Goal: Task Accomplishment & Management: Manage account settings

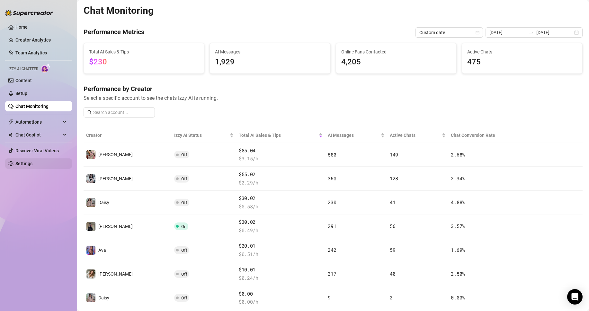
scroll to position [54, 0]
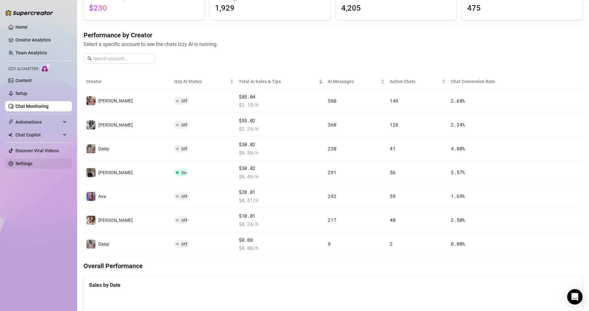
click at [32, 161] on link "Settings" at bounding box center [23, 163] width 17 height 5
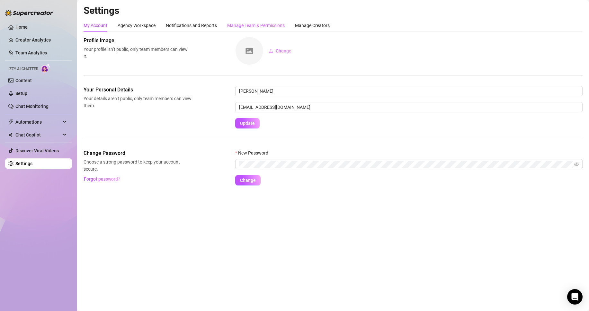
click at [242, 31] on div "Manage Team & Permissions" at bounding box center [256, 25] width 58 height 12
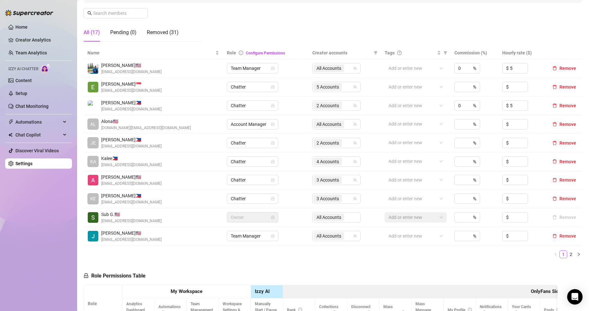
scroll to position [130, 0]
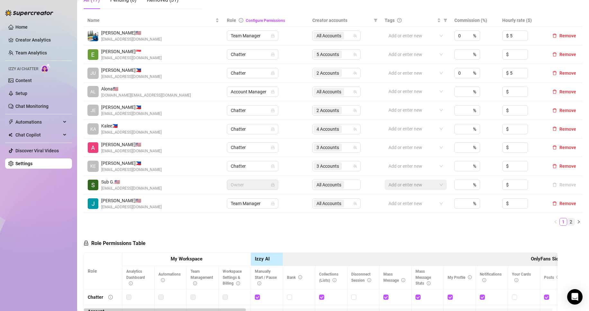
click at [568, 223] on link "2" at bounding box center [571, 221] width 7 height 7
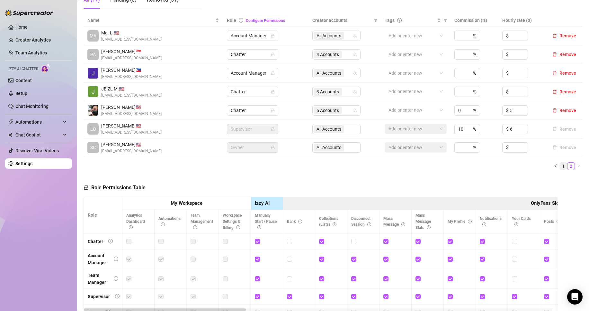
click at [560, 166] on link "1" at bounding box center [563, 165] width 7 height 7
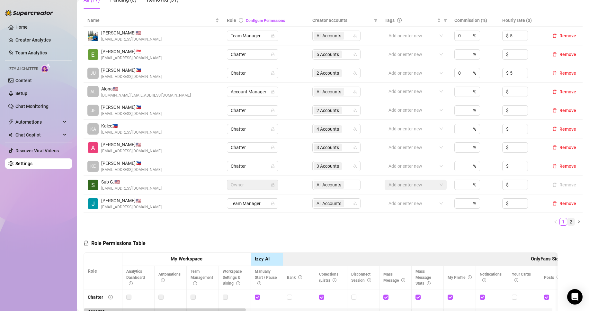
click at [568, 222] on link "2" at bounding box center [571, 221] width 7 height 7
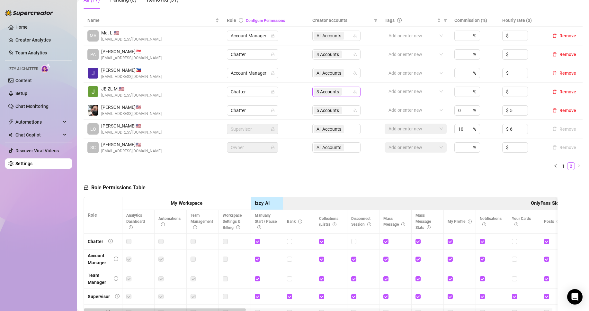
click at [343, 90] on input "search" at bounding box center [343, 92] width 1 height 8
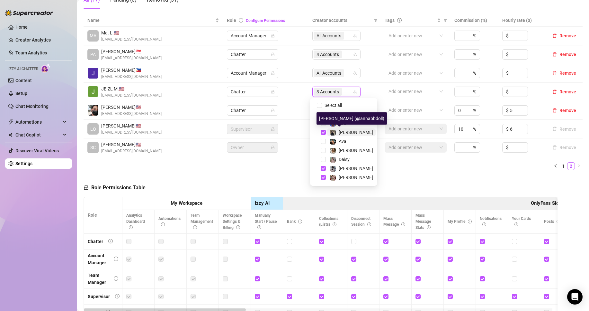
click at [348, 130] on span "[PERSON_NAME]" at bounding box center [356, 132] width 34 height 5
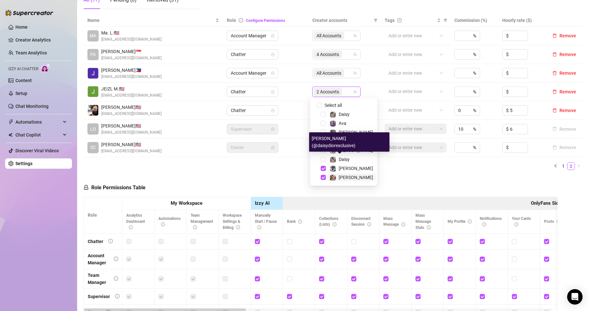
click at [347, 168] on div "[PERSON_NAME]" at bounding box center [356, 168] width 34 height 8
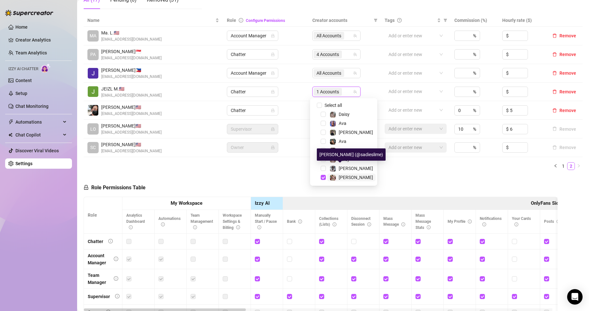
click at [347, 174] on div "[PERSON_NAME]" at bounding box center [356, 177] width 34 height 8
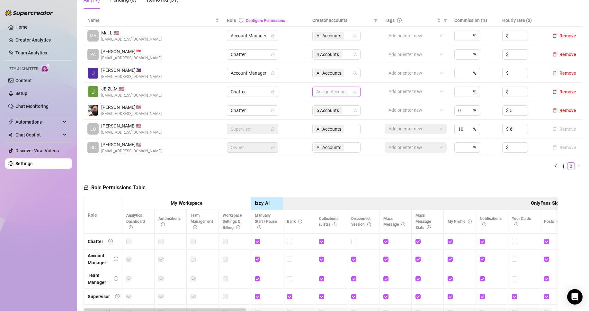
click at [337, 95] on div at bounding box center [333, 91] width 39 height 9
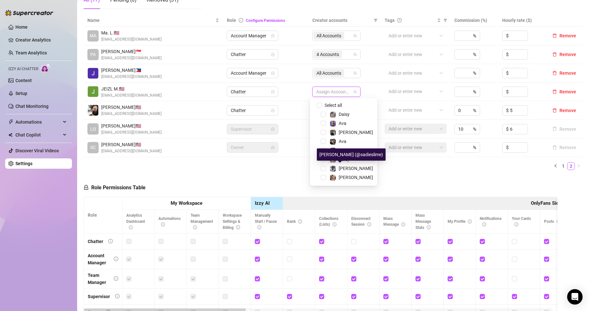
drag, startPoint x: 348, startPoint y: 165, endPoint x: 353, endPoint y: 161, distance: 6.4
click at [348, 165] on div "[PERSON_NAME]" at bounding box center [356, 168] width 34 height 8
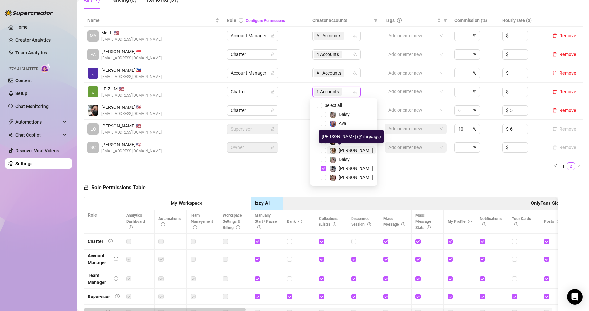
click at [349, 148] on span "[PERSON_NAME]" at bounding box center [356, 150] width 34 height 5
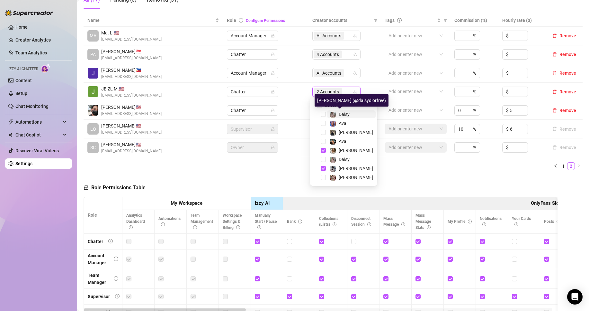
click at [348, 113] on span "Daisy" at bounding box center [344, 114] width 11 height 5
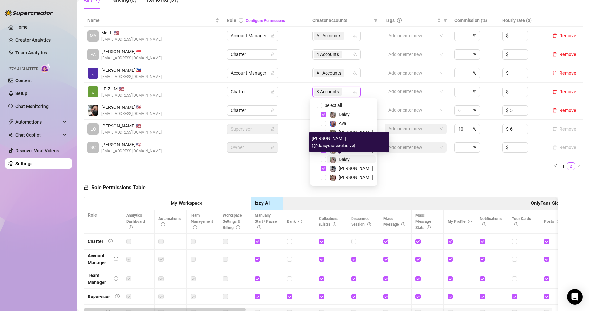
click at [340, 157] on span "Daisy" at bounding box center [344, 159] width 11 height 5
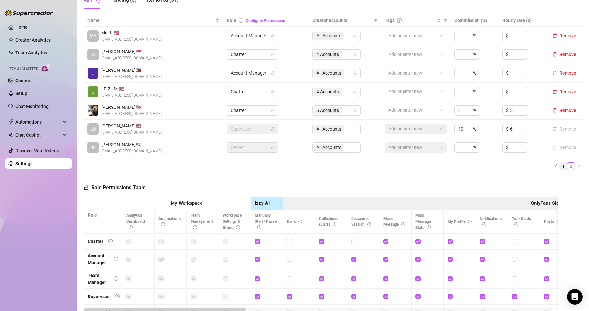
click at [560, 165] on link "1" at bounding box center [563, 165] width 7 height 7
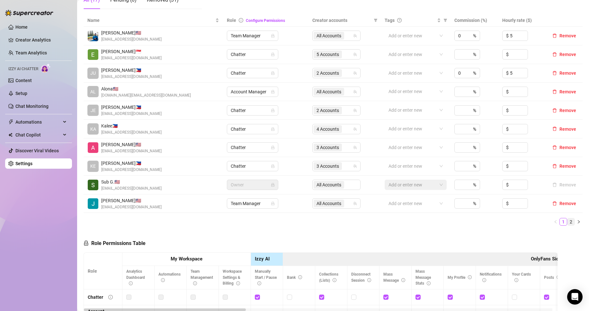
click at [568, 223] on link "2" at bounding box center [571, 221] width 7 height 7
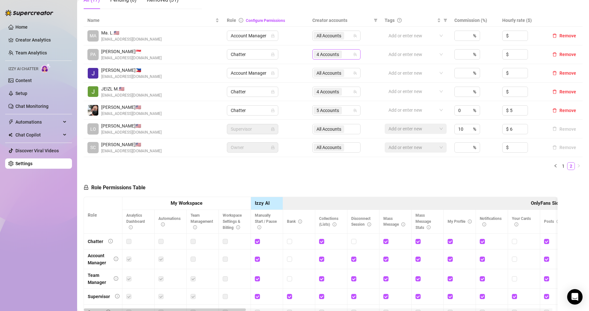
click at [325, 56] on span "4 Accounts" at bounding box center [328, 54] width 23 height 7
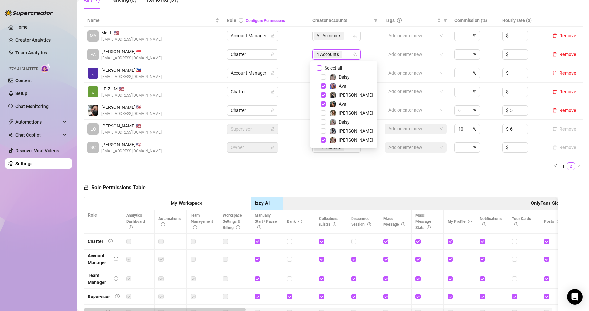
click at [338, 65] on span "Select all" at bounding box center [333, 67] width 23 height 7
click at [322, 65] on input "Select all" at bounding box center [319, 67] width 5 height 5
click at [338, 65] on span "Select all" at bounding box center [333, 67] width 23 height 7
click at [322, 65] on input "Select all" at bounding box center [319, 67] width 5 height 5
checkbox input "false"
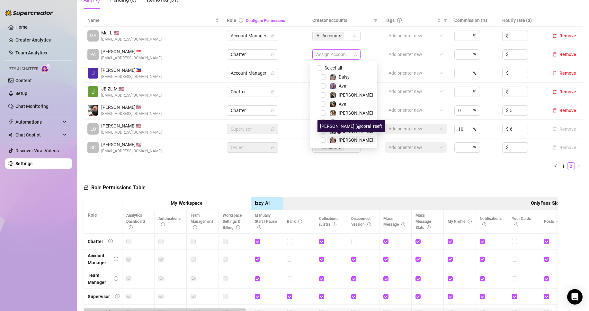
click at [347, 137] on div "[PERSON_NAME]" at bounding box center [356, 140] width 34 height 8
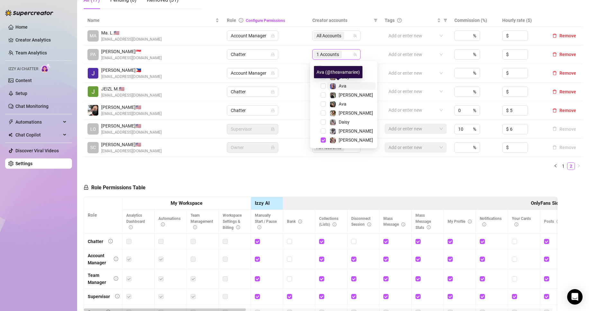
click at [343, 86] on span "Ava" at bounding box center [343, 85] width 8 height 5
click at [349, 102] on span "Ava" at bounding box center [351, 104] width 49 height 8
click at [354, 182] on div "Role Permissions Table Role My Workspace Izzy AI OnlyFans Side Menu OnlyFans Ch…" at bounding box center [321, 264] width 474 height 179
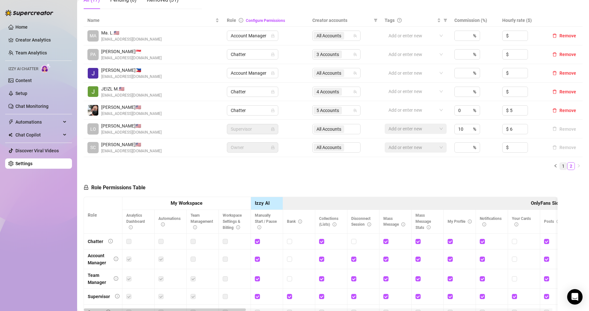
click at [560, 166] on link "1" at bounding box center [563, 165] width 7 height 7
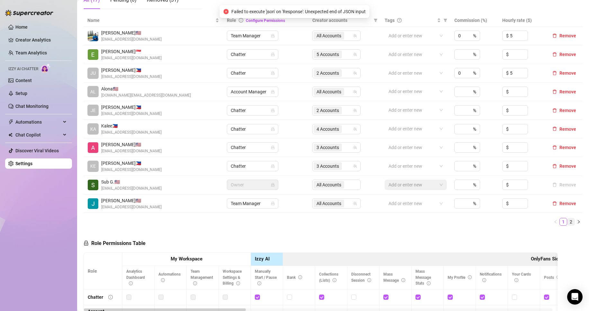
click at [568, 224] on link "2" at bounding box center [571, 221] width 7 height 7
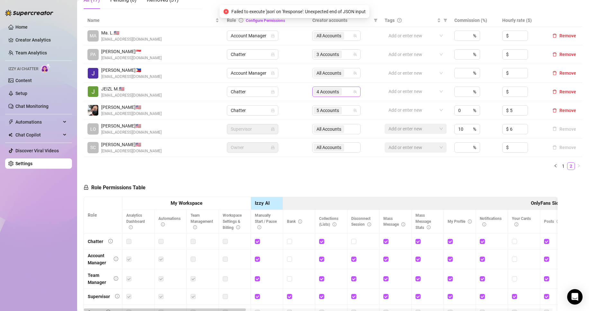
click at [341, 87] on div "4 Accounts" at bounding box center [337, 91] width 48 height 10
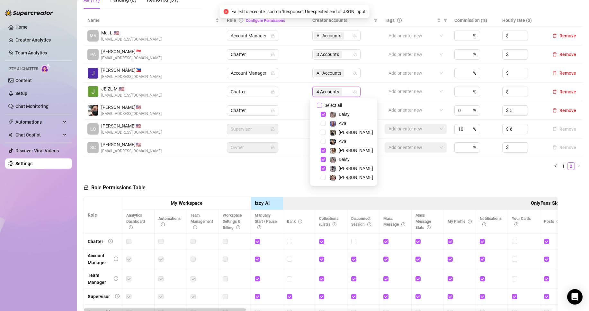
click at [343, 108] on span "Select all" at bounding box center [333, 105] width 23 height 7
click at [322, 108] on input "Select all" at bounding box center [319, 105] width 5 height 5
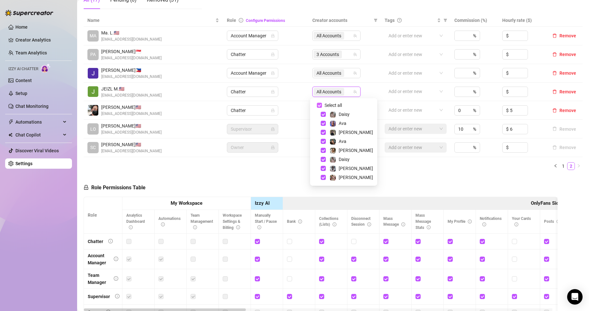
click at [343, 108] on span "Select all" at bounding box center [333, 105] width 23 height 7
click at [322, 108] on input "Select all" at bounding box center [319, 105] width 5 height 5
checkbox input "false"
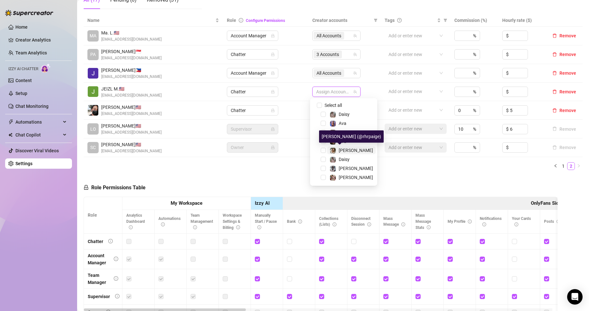
click at [347, 153] on div "[PERSON_NAME]" at bounding box center [356, 150] width 34 height 8
click at [352, 169] on span "[PERSON_NAME]" at bounding box center [351, 168] width 49 height 8
click at [247, 180] on div "Role Permissions Table Role My Workspace Izzy AI OnlyFans Side Menu OnlyFans Ch…" at bounding box center [321, 264] width 474 height 179
